Goal: Transaction & Acquisition: Book appointment/travel/reservation

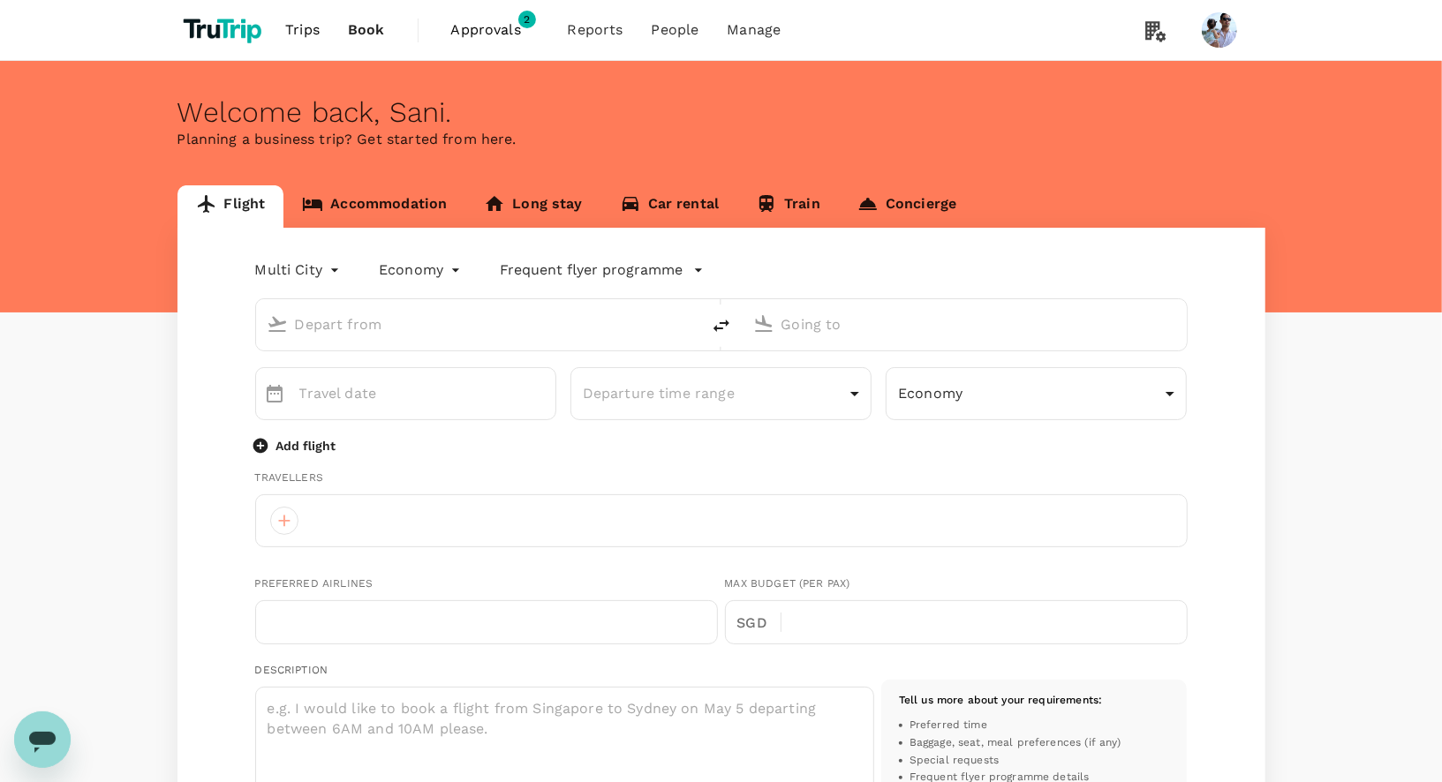
click at [309, 277] on body "Trips Book Approvals 2 Reports People Manage Welcome back , [GEOGRAPHIC_DATA] .…" at bounding box center [721, 721] width 1442 height 1443
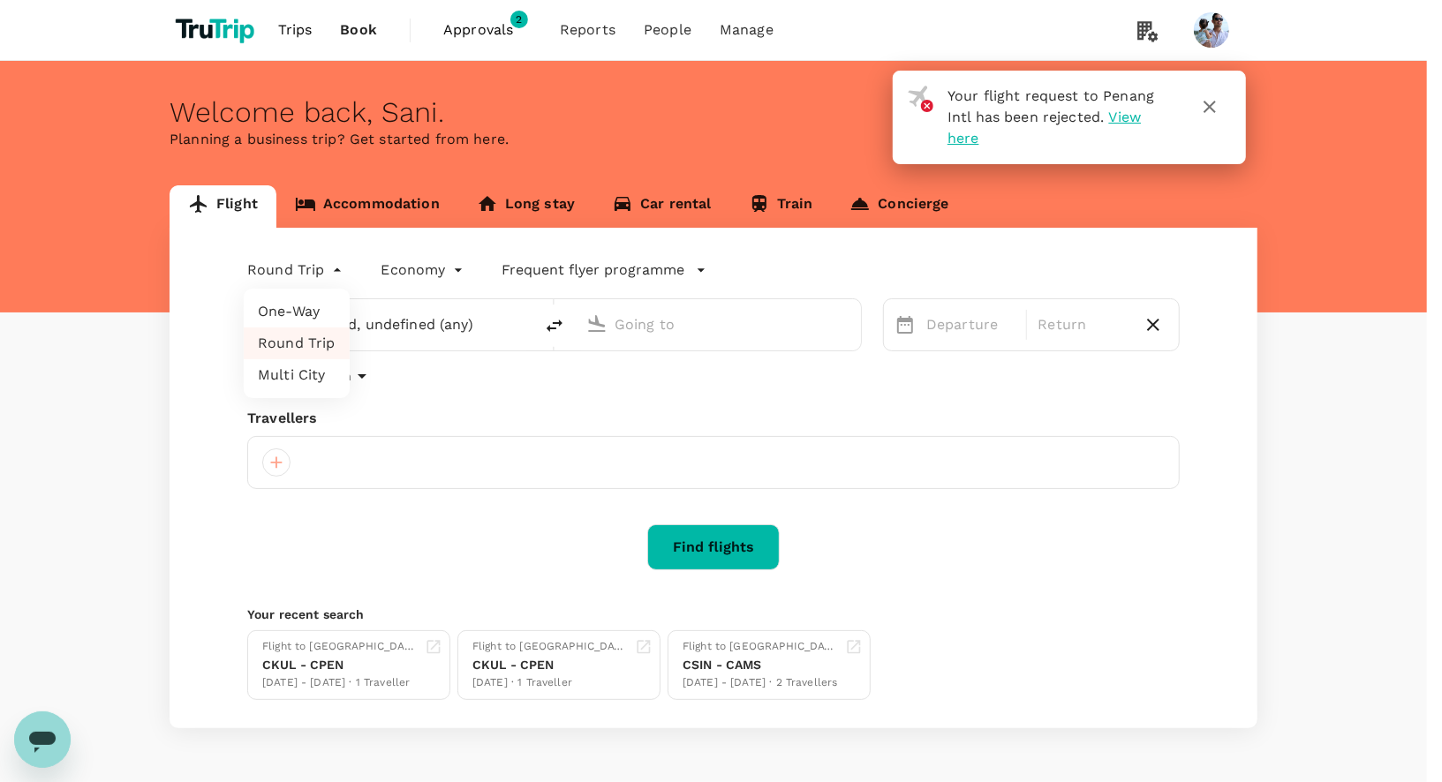
type input "roundtrip"
type input "undefined, undefined (any)"
type input "[GEOGRAPHIC_DATA], [GEOGRAPHIC_DATA] (any)"
type input "Penang, [GEOGRAPHIC_DATA] (any)"
click at [1030, 254] on div at bounding box center [721, 391] width 1442 height 782
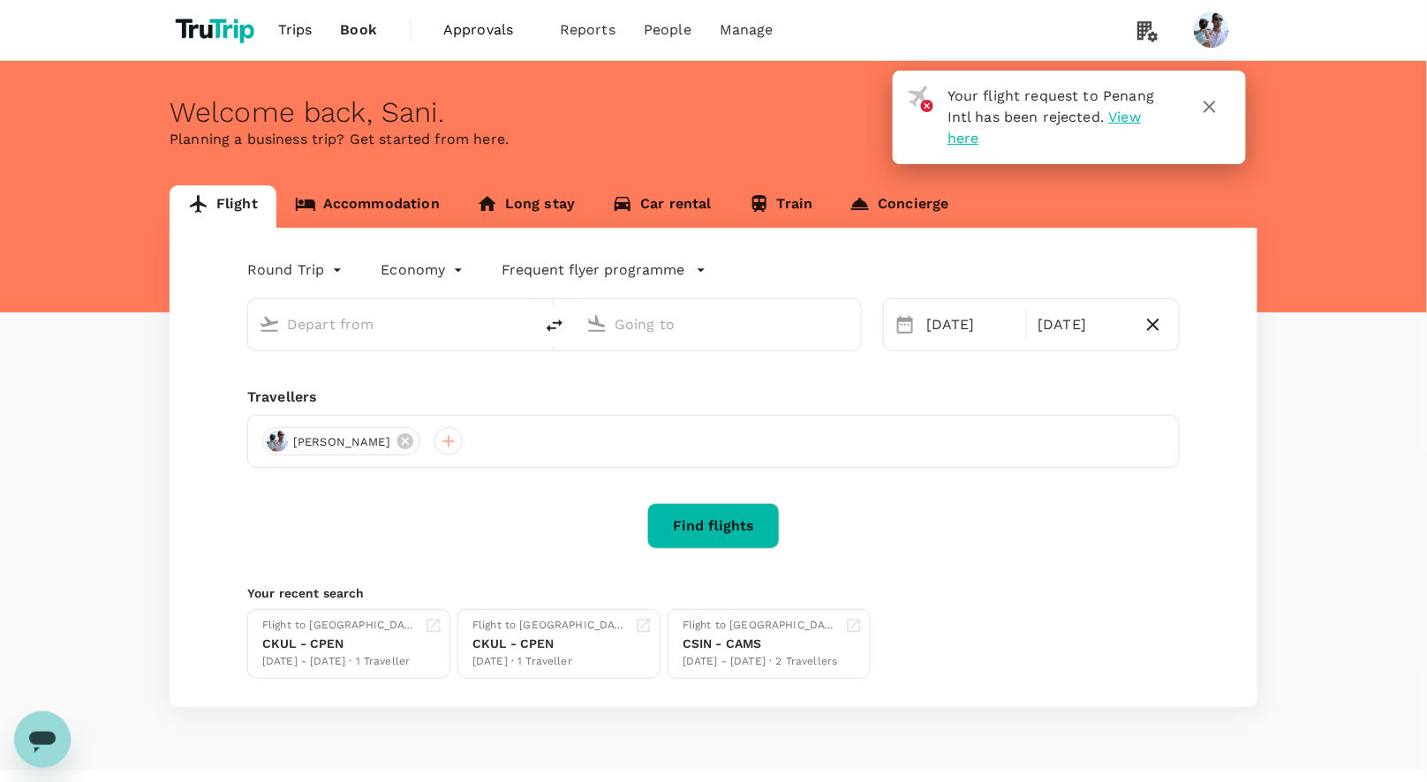
type input "[GEOGRAPHIC_DATA], [GEOGRAPHIC_DATA] (any)"
type input "Penang, [GEOGRAPHIC_DATA] (any)"
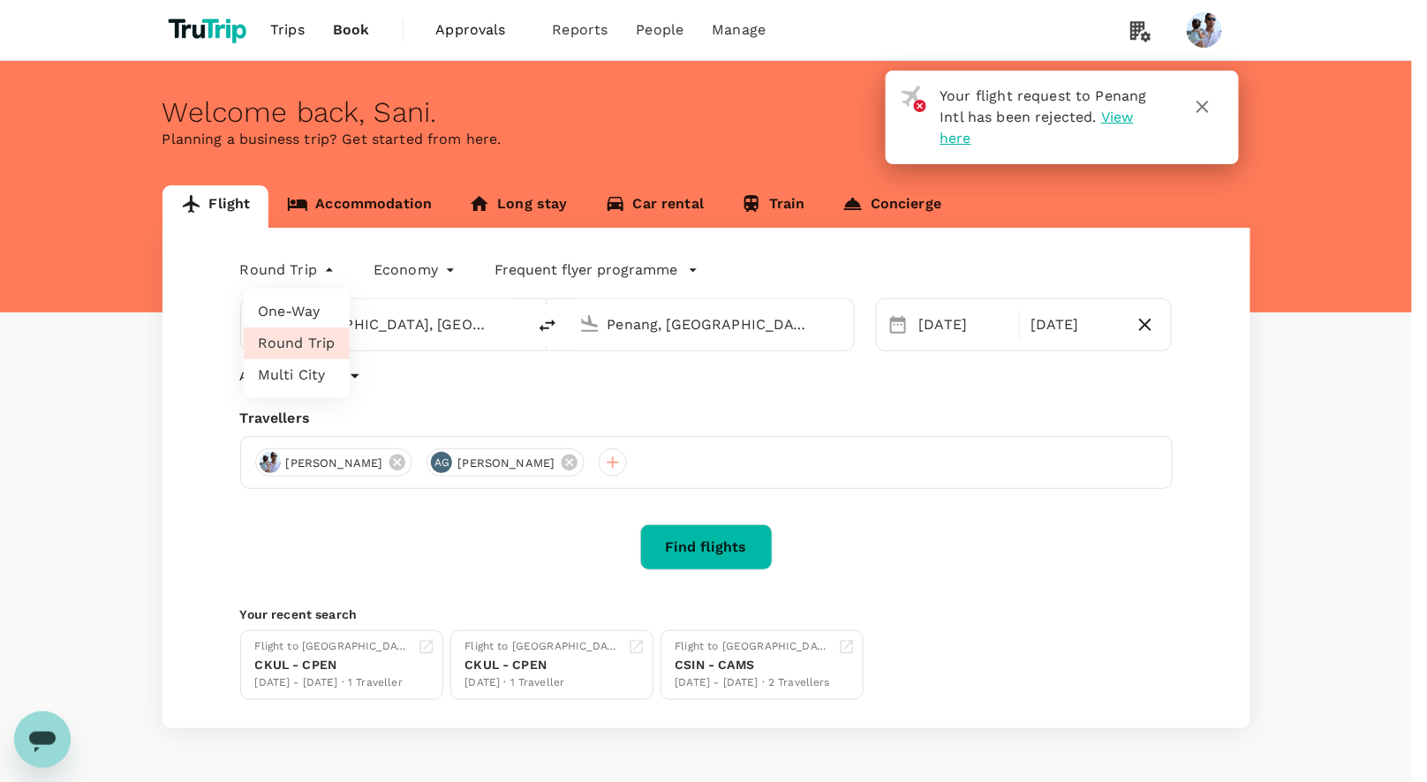
click at [291, 270] on body "Your flight request to Penang Intl has been rejected. View here Trips Book Appr…" at bounding box center [713, 420] width 1427 height 840
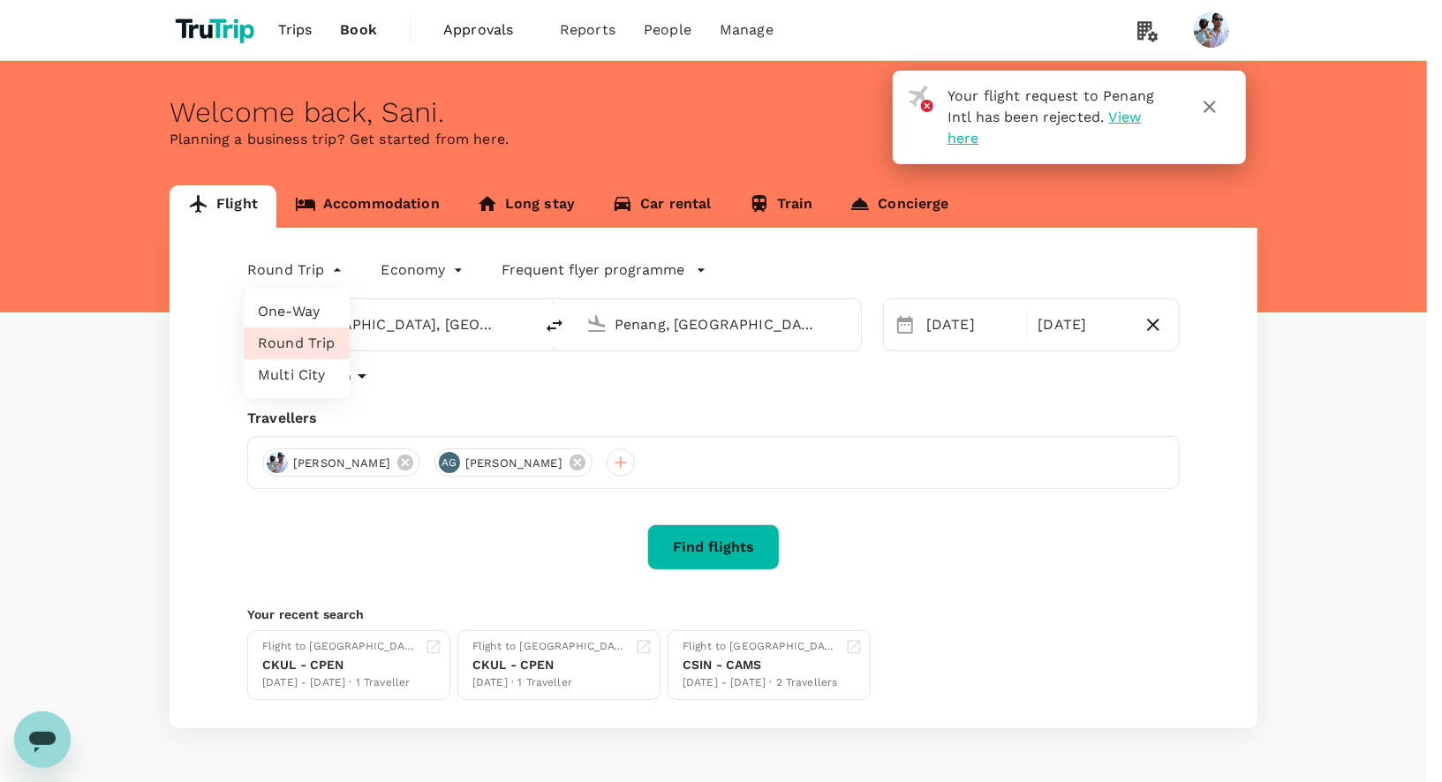
click at [306, 380] on li "Multi City" at bounding box center [297, 375] width 106 height 32
type input "multicity"
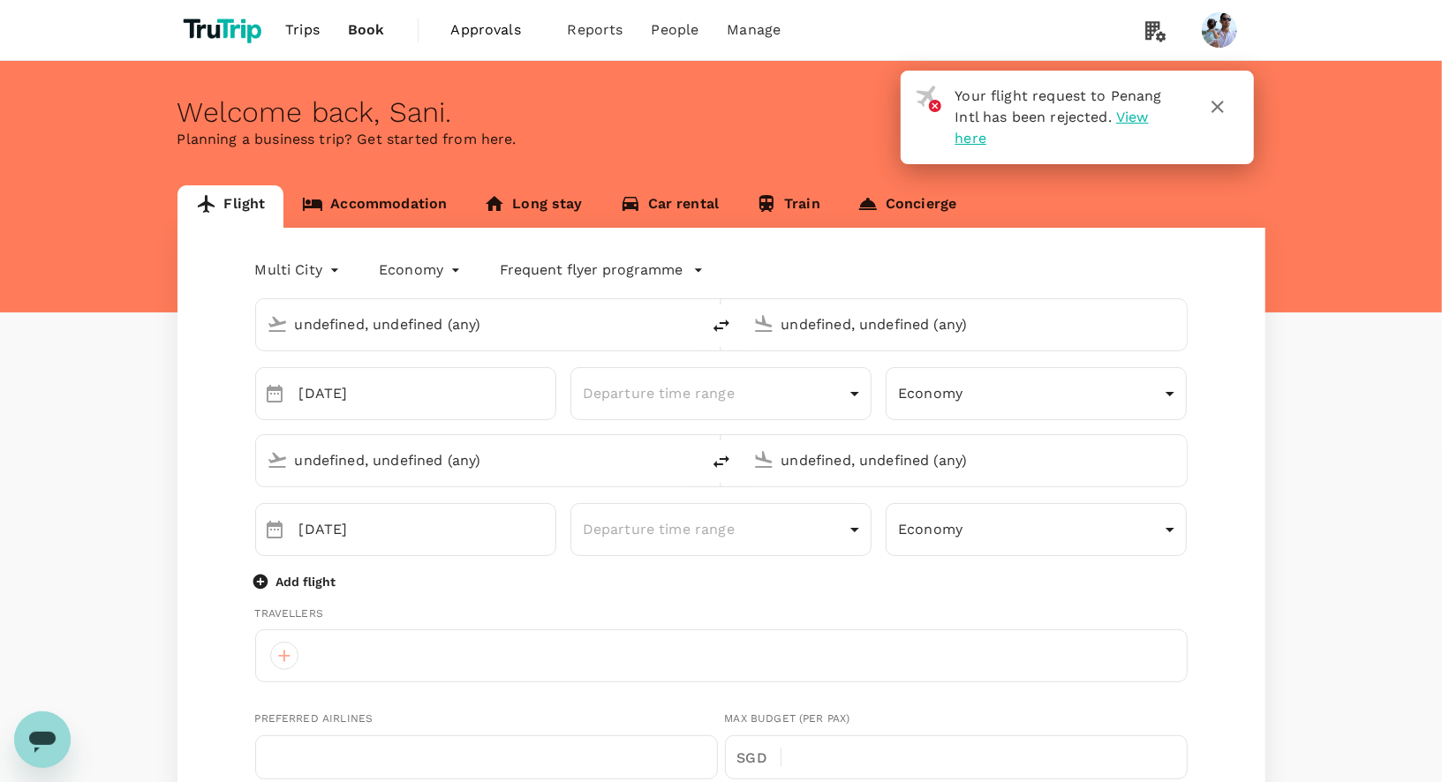
type input "[GEOGRAPHIC_DATA], [GEOGRAPHIC_DATA] (any)"
type input "Penang, [GEOGRAPHIC_DATA] (any)"
type input "[GEOGRAPHIC_DATA], [GEOGRAPHIC_DATA] (any)"
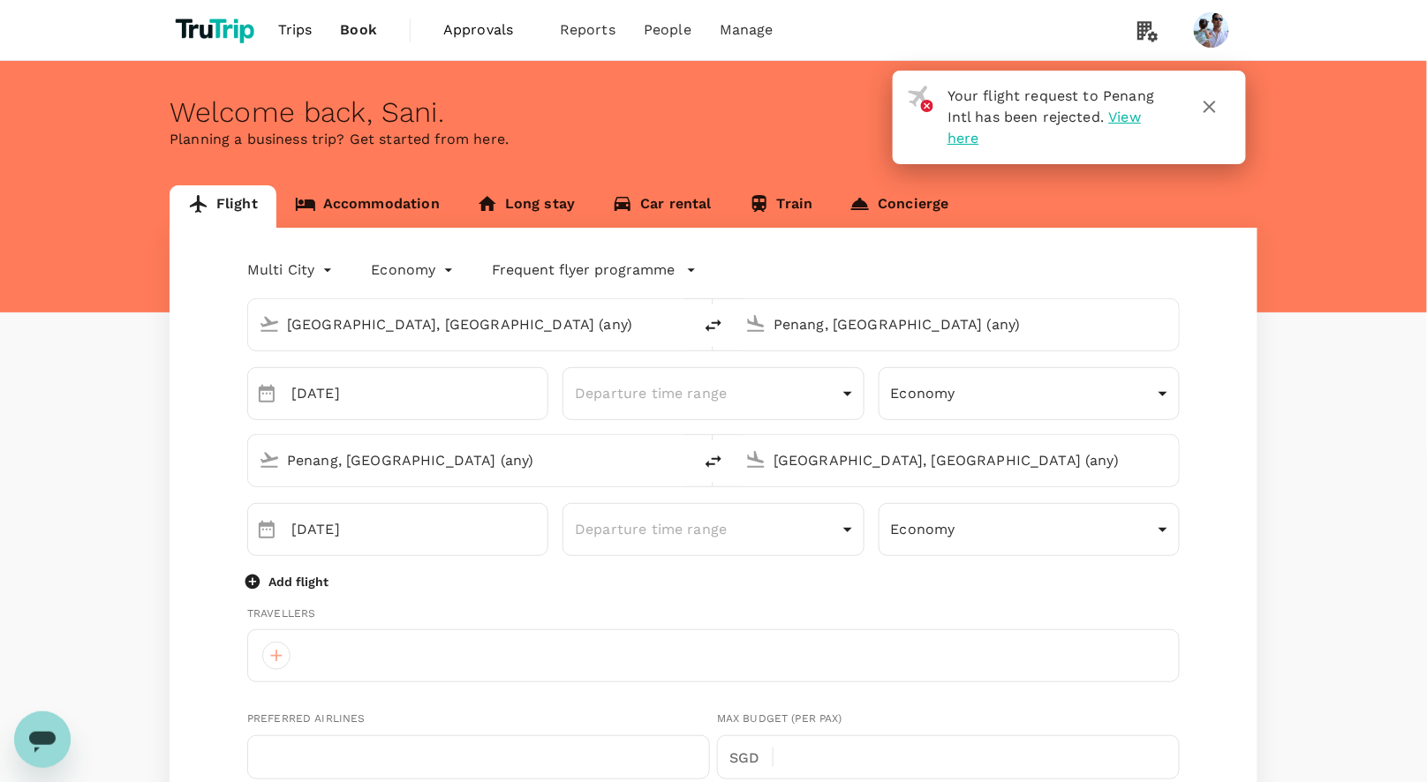
click at [278, 580] on p "Add flight" at bounding box center [298, 582] width 60 height 18
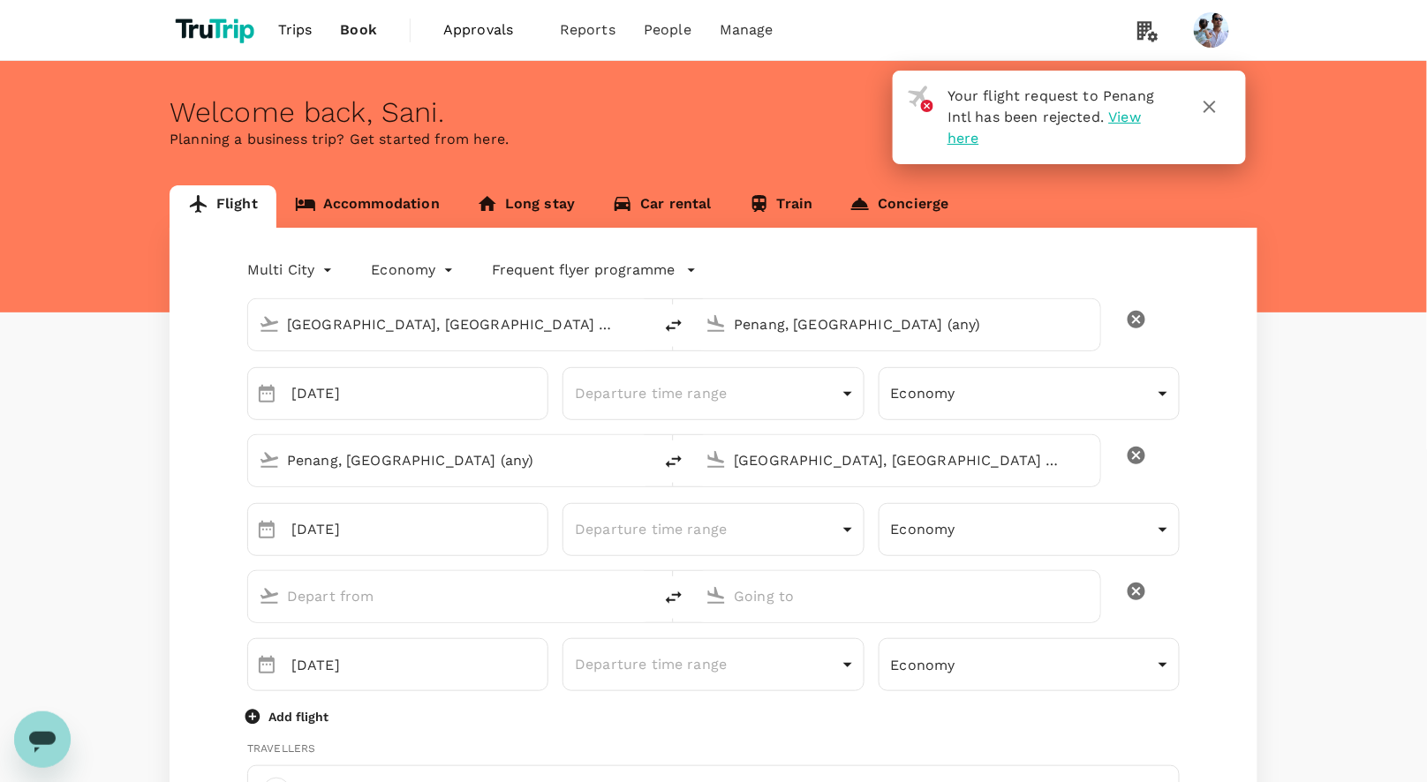
drag, startPoint x: 1137, startPoint y: 154, endPoint x: 1182, endPoint y: 125, distance: 54.4
click at [1137, 154] on div "Your flight request to Penang Intl has been rejected. View here" at bounding box center [1069, 118] width 353 height 94
click at [1220, 97] on icon "button" at bounding box center [1209, 106] width 21 height 21
